Goal: Task Accomplishment & Management: Manage account settings

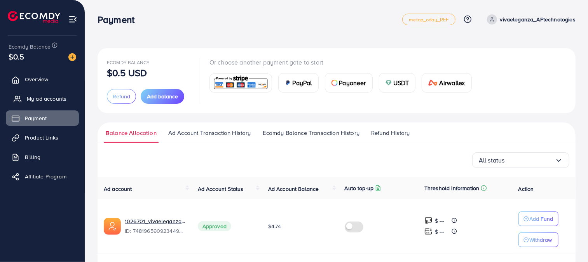
click at [39, 93] on link "My ad accounts" at bounding box center [42, 99] width 73 height 16
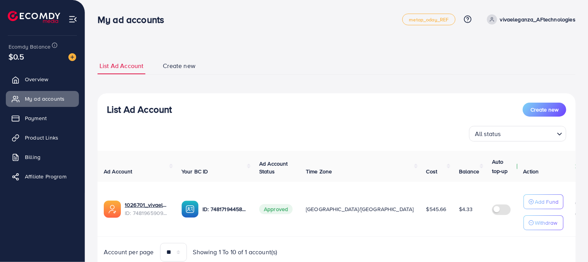
click at [398, 112] on div "List Ad Account Create new" at bounding box center [336, 110] width 459 height 14
click at [279, 56] on div "List Ad Account Create new List Ad Account Create new All status Loading... Ad …" at bounding box center [337, 164] width 478 height 232
